Goal: Task Accomplishment & Management: Use online tool/utility

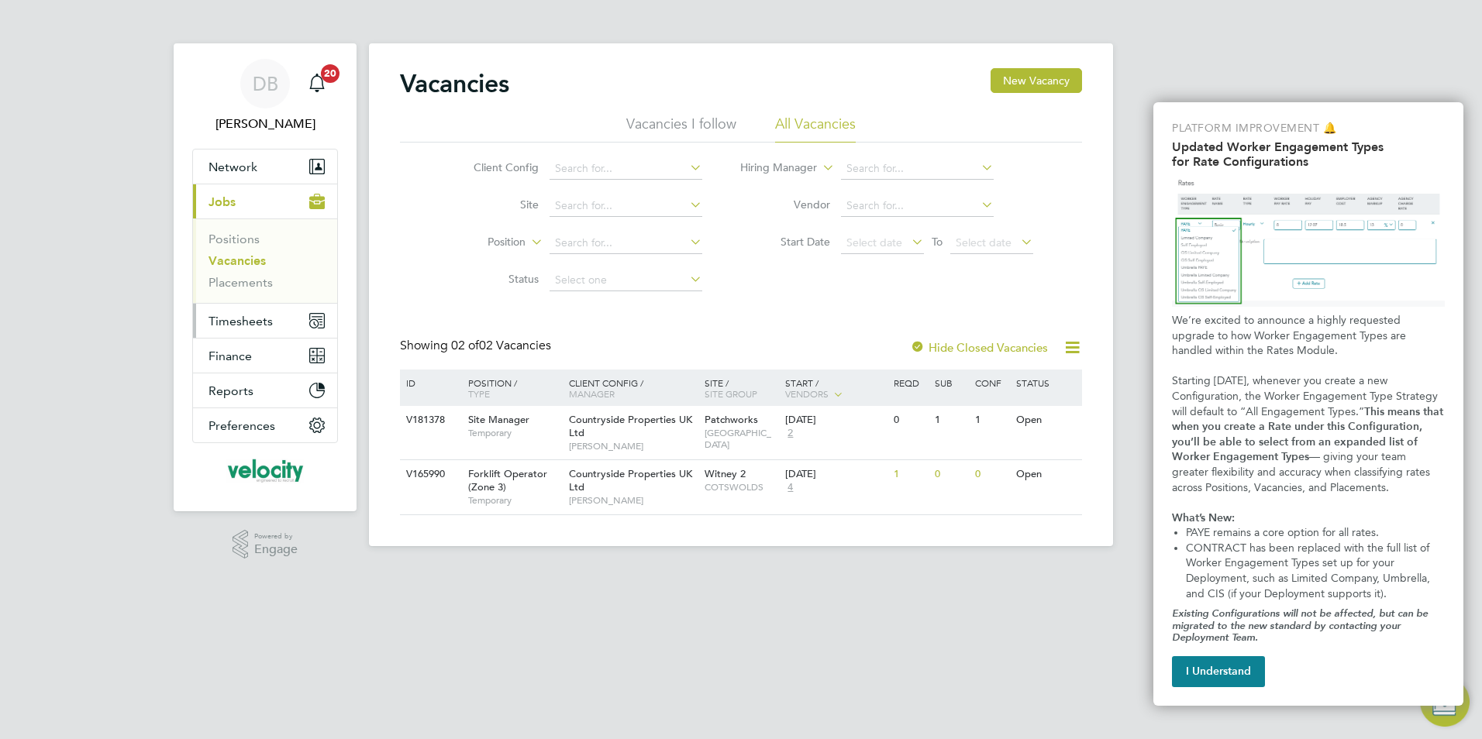
click at [267, 320] on span "Timesheets" at bounding box center [240, 321] width 64 height 15
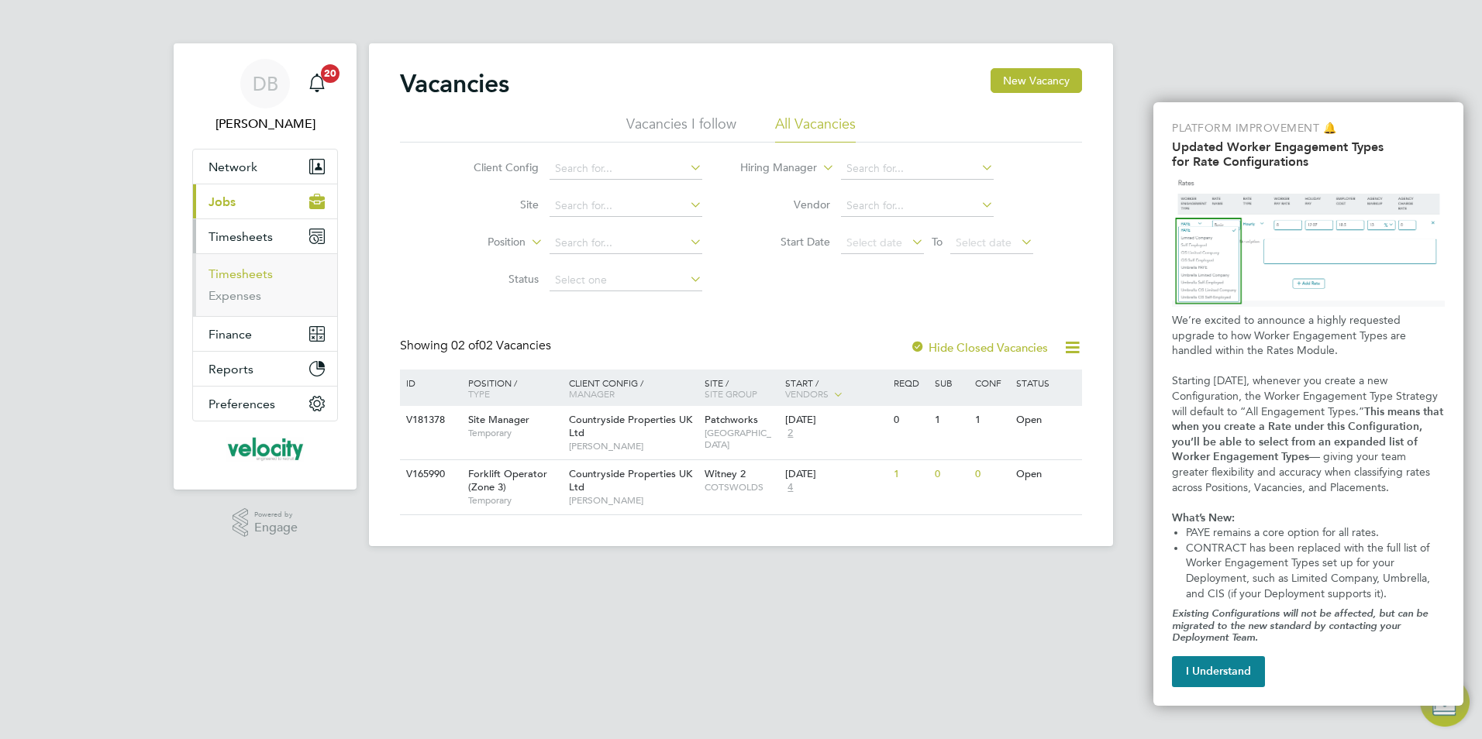
click at [253, 272] on link "Timesheets" at bounding box center [240, 274] width 64 height 15
